Goal: Find specific page/section: Find specific page/section

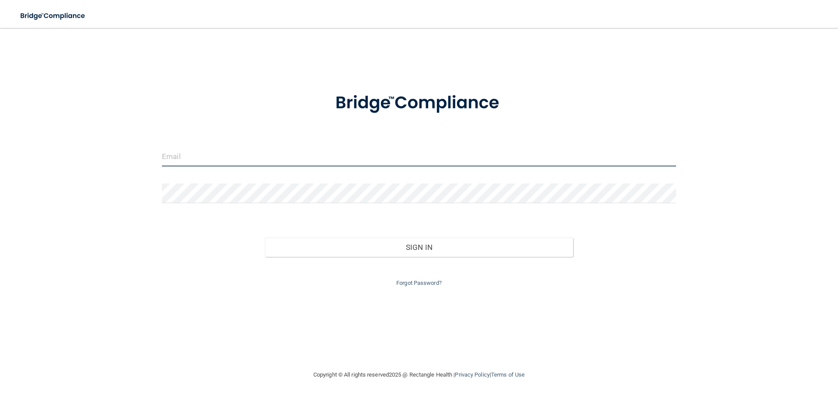
click at [323, 157] on input "email" at bounding box center [419, 157] width 514 height 20
type input "[PERSON_NAME][EMAIL_ADDRESS][PERSON_NAME][DOMAIN_NAME]"
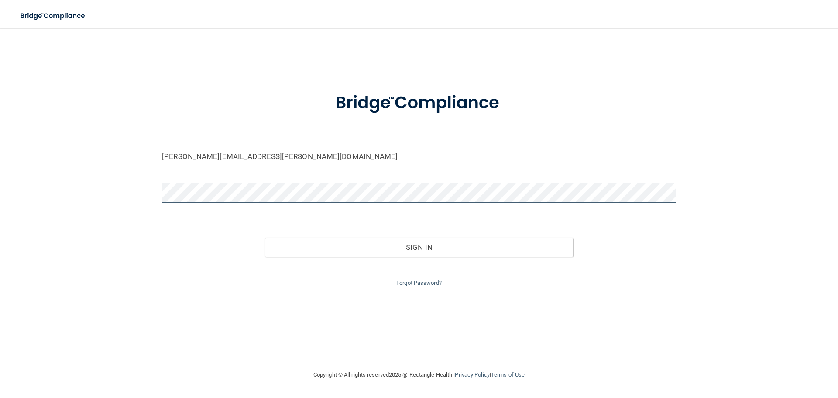
click at [265, 237] on button "Sign In" at bounding box center [419, 246] width 309 height 19
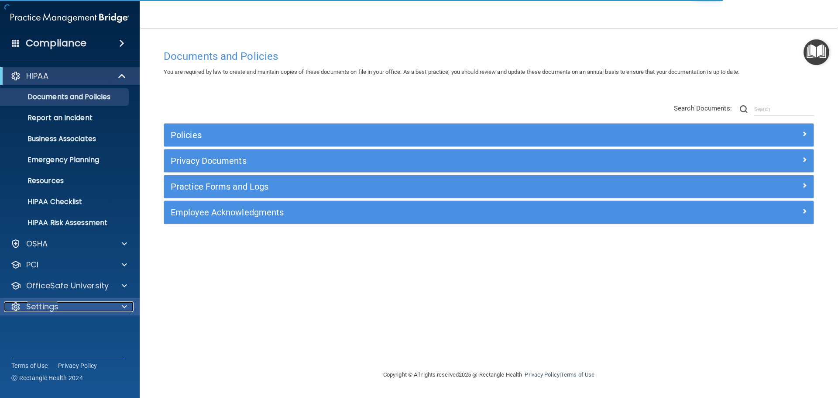
click at [60, 304] on div "Settings" at bounding box center [58, 306] width 108 height 10
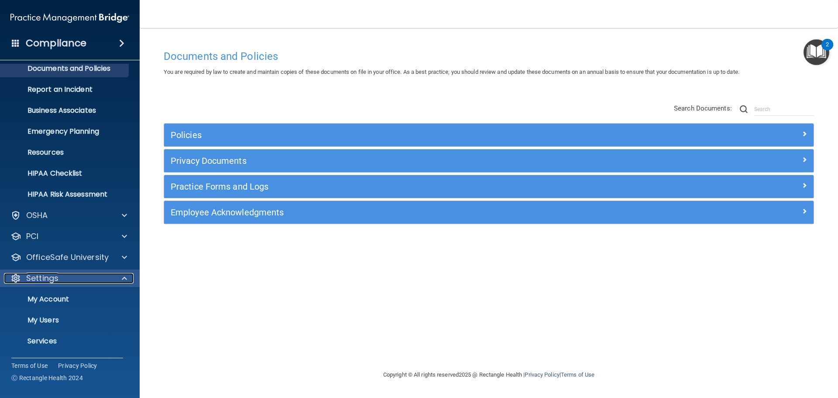
scroll to position [44, 0]
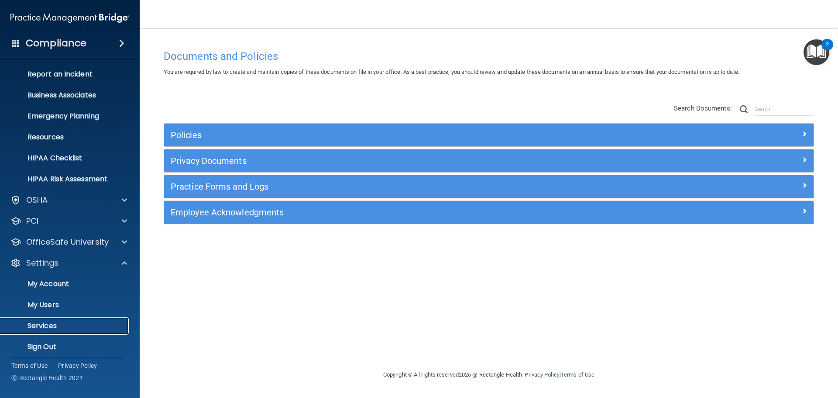
click at [58, 326] on p "Services" at bounding box center [65, 325] width 119 height 9
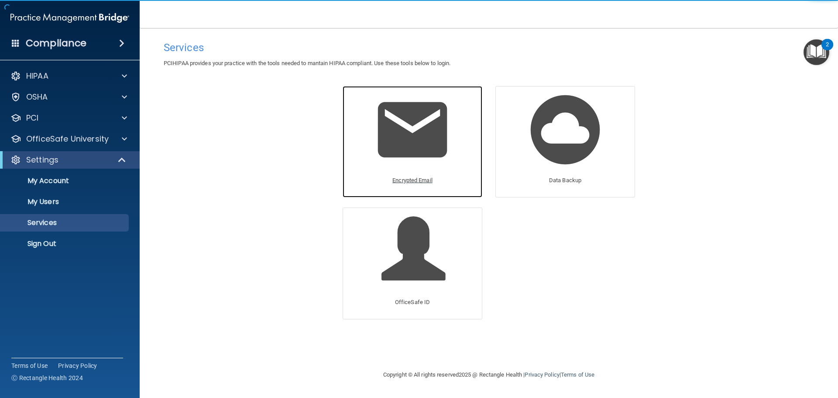
click at [410, 179] on p "Encrypted Email" at bounding box center [412, 180] width 40 height 10
